Goal: Task Accomplishment & Management: Manage account settings

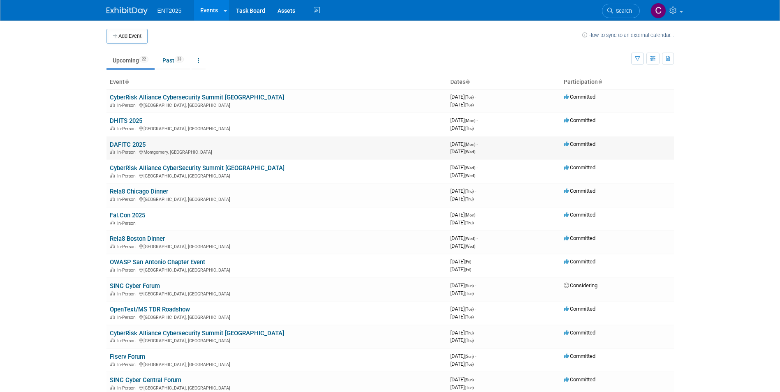
click at [129, 141] on link "DAFITC 2025" at bounding box center [128, 144] width 36 height 7
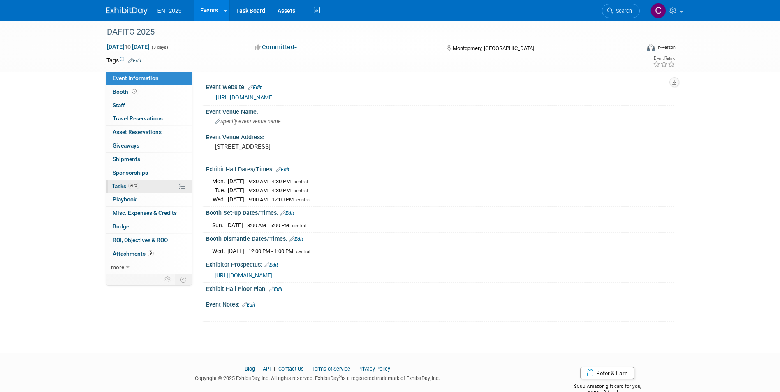
click at [125, 188] on span "Tasks 60%" at bounding box center [126, 186] width 28 height 7
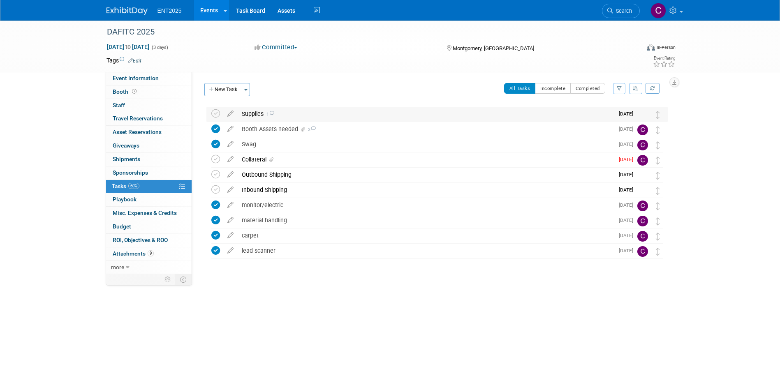
click at [252, 111] on div "Supplies 1" at bounding box center [426, 114] width 376 height 14
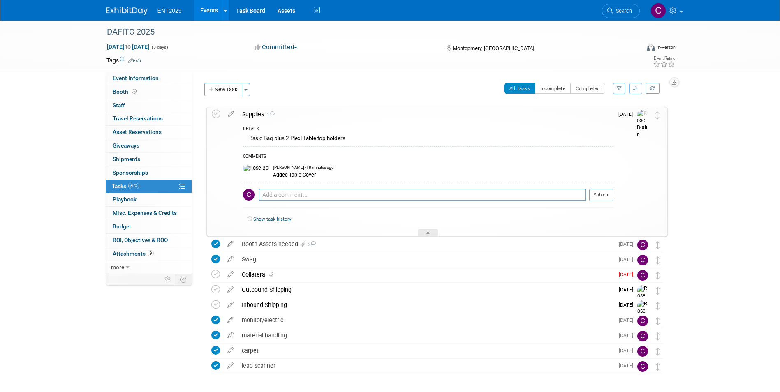
click at [278, 92] on div "All Tasks Incomplete Completed Filter by Assignee -- Select Assignee -- All una…" at bounding box center [461, 91] width 413 height 17
click at [428, 229] on div at bounding box center [428, 232] width 21 height 7
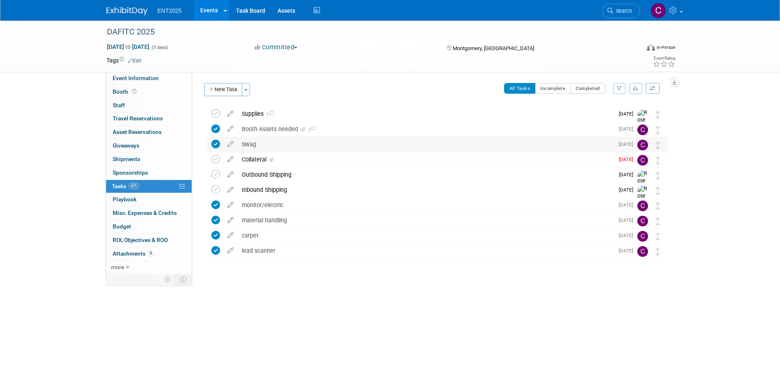
click at [248, 144] on div "Swag" at bounding box center [426, 144] width 376 height 14
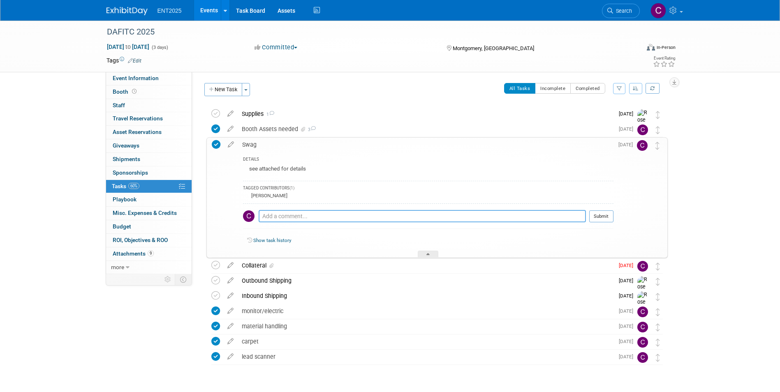
click at [273, 215] on textarea at bounding box center [422, 216] width 327 height 12
type textarea "swag ordered 8/4"
click at [215, 143] on icon at bounding box center [216, 144] width 9 height 9
click at [271, 216] on textarea at bounding box center [422, 216] width 327 height 12
type textarea "swag ordered 8/4"
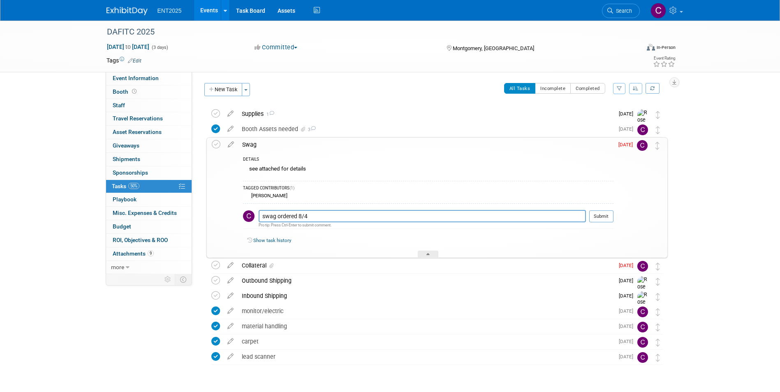
click at [250, 146] on div "Swag" at bounding box center [425, 145] width 375 height 14
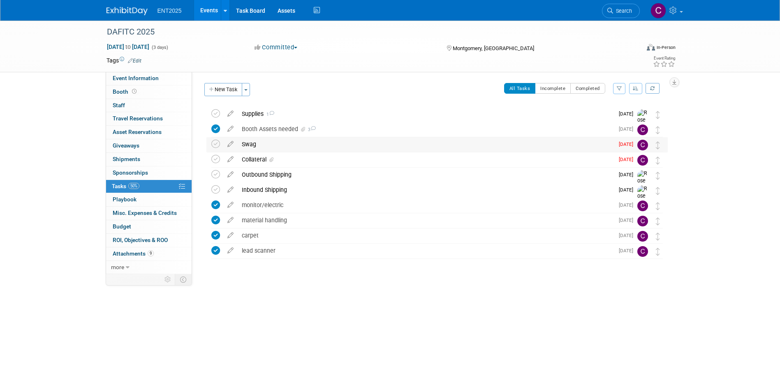
click at [250, 146] on div "Swag" at bounding box center [426, 144] width 376 height 14
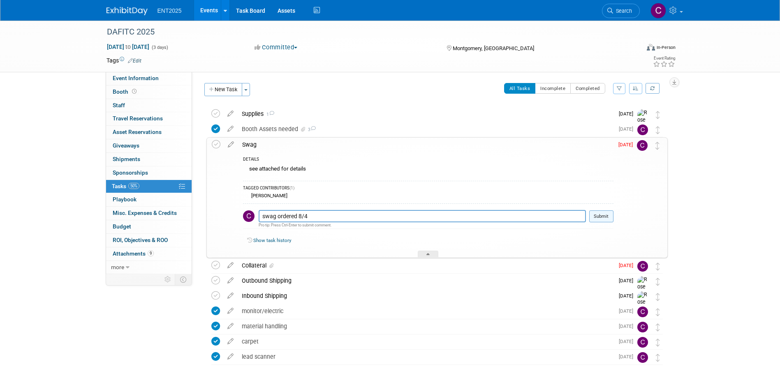
click at [599, 216] on button "Submit" at bounding box center [601, 217] width 24 height 12
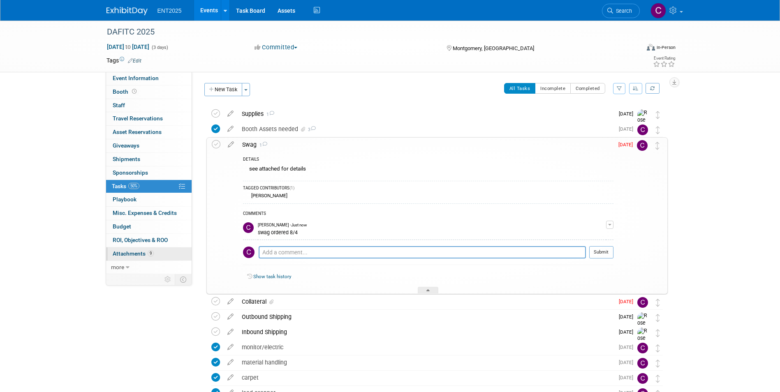
click at [127, 253] on span "Attachments 9" at bounding box center [133, 253] width 41 height 7
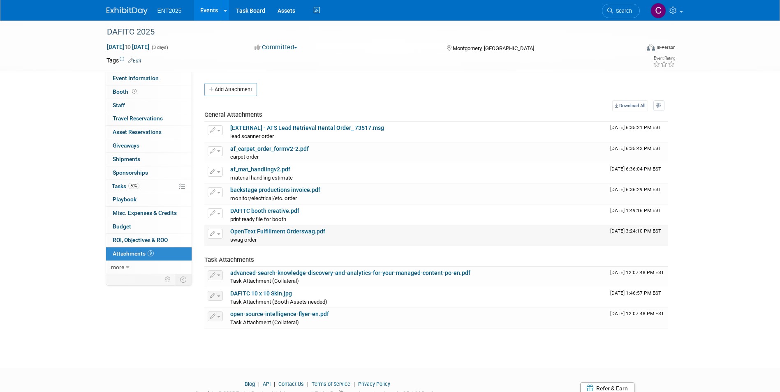
click at [280, 230] on link "OpenText Fulfillment Orderswag.pdf" at bounding box center [277, 231] width 95 height 7
click at [117, 183] on span "Tasks 50%" at bounding box center [126, 186] width 28 height 7
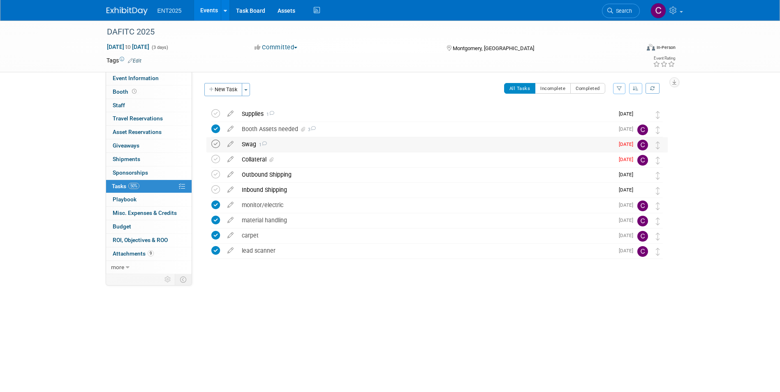
click at [213, 147] on icon at bounding box center [215, 144] width 9 height 9
click at [258, 172] on div "Outbound Shipping" at bounding box center [426, 175] width 376 height 14
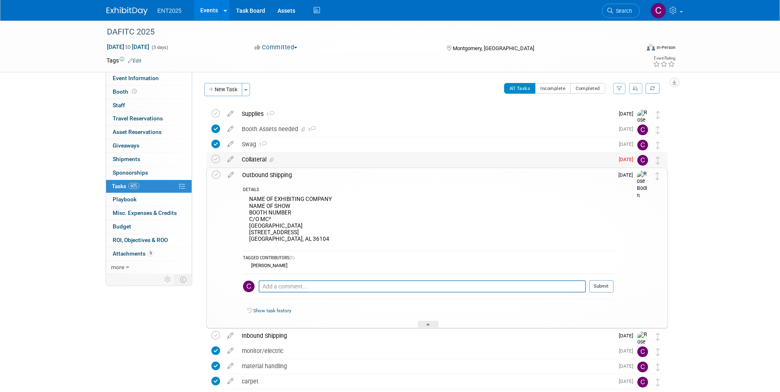
click at [257, 159] on div "Collateral" at bounding box center [426, 160] width 376 height 14
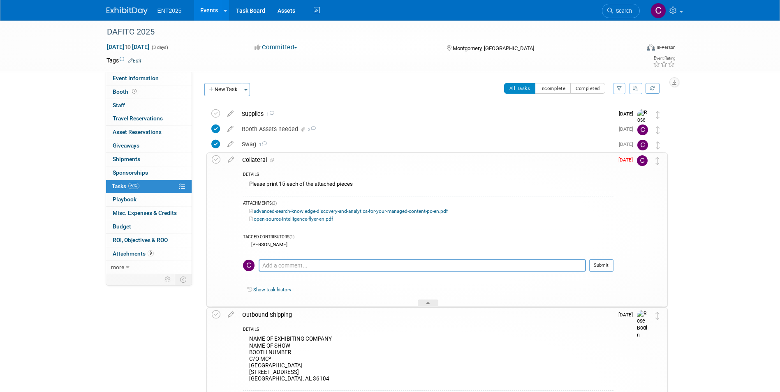
click at [244, 158] on div "Collateral" at bounding box center [425, 160] width 375 height 14
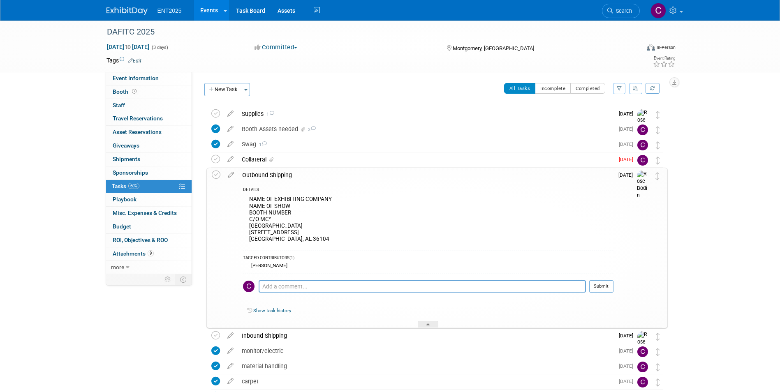
click at [259, 174] on div "Outbound Shipping" at bounding box center [425, 175] width 375 height 14
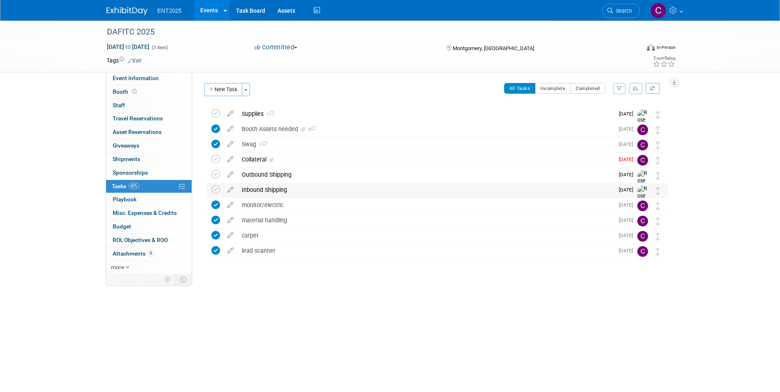
click at [260, 190] on div "Inbound Shipping" at bounding box center [426, 190] width 376 height 14
